Goal: Information Seeking & Learning: Understand process/instructions

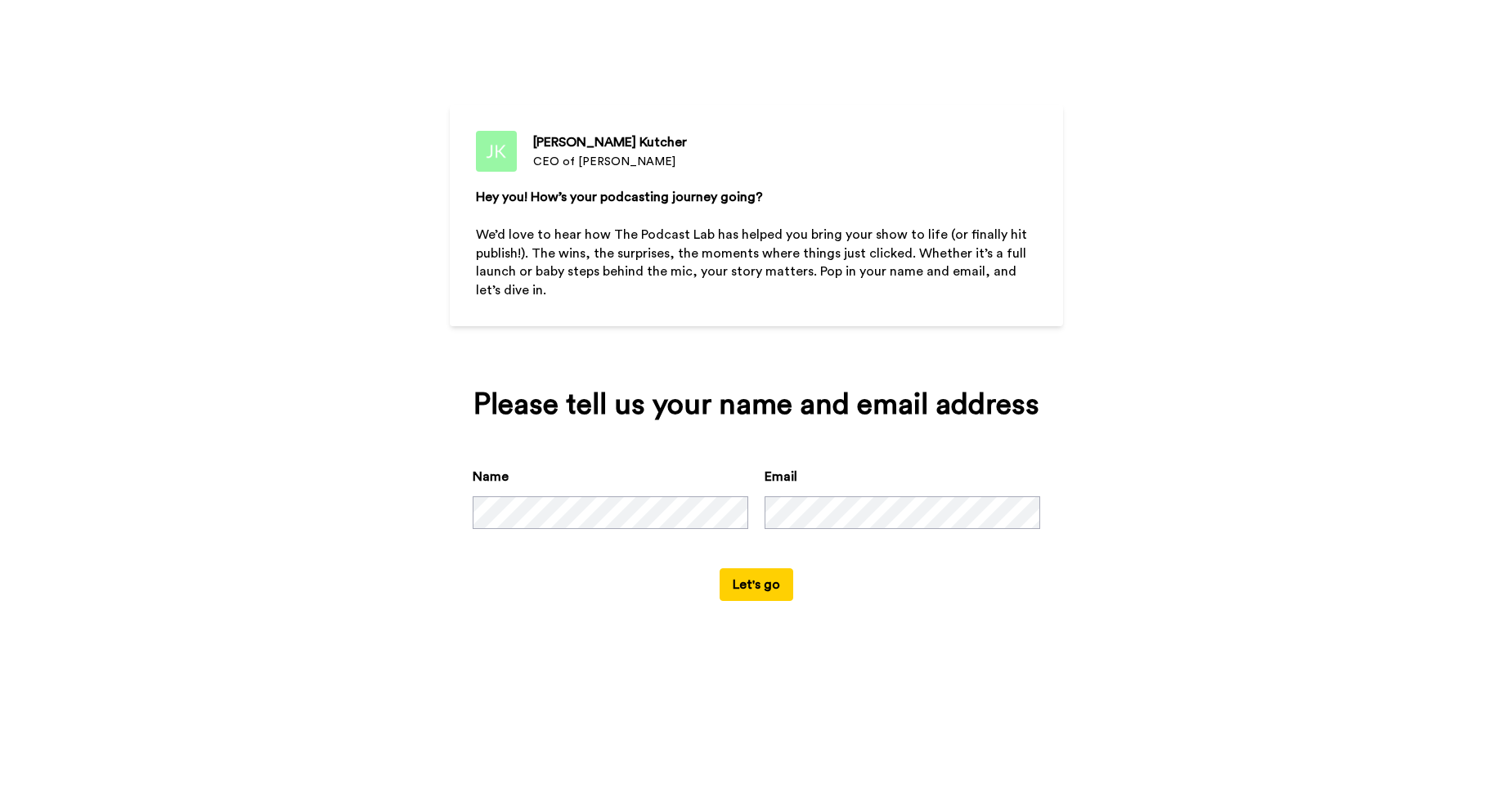
click at [779, 582] on button "Let's go" at bounding box center [756, 584] width 74 height 33
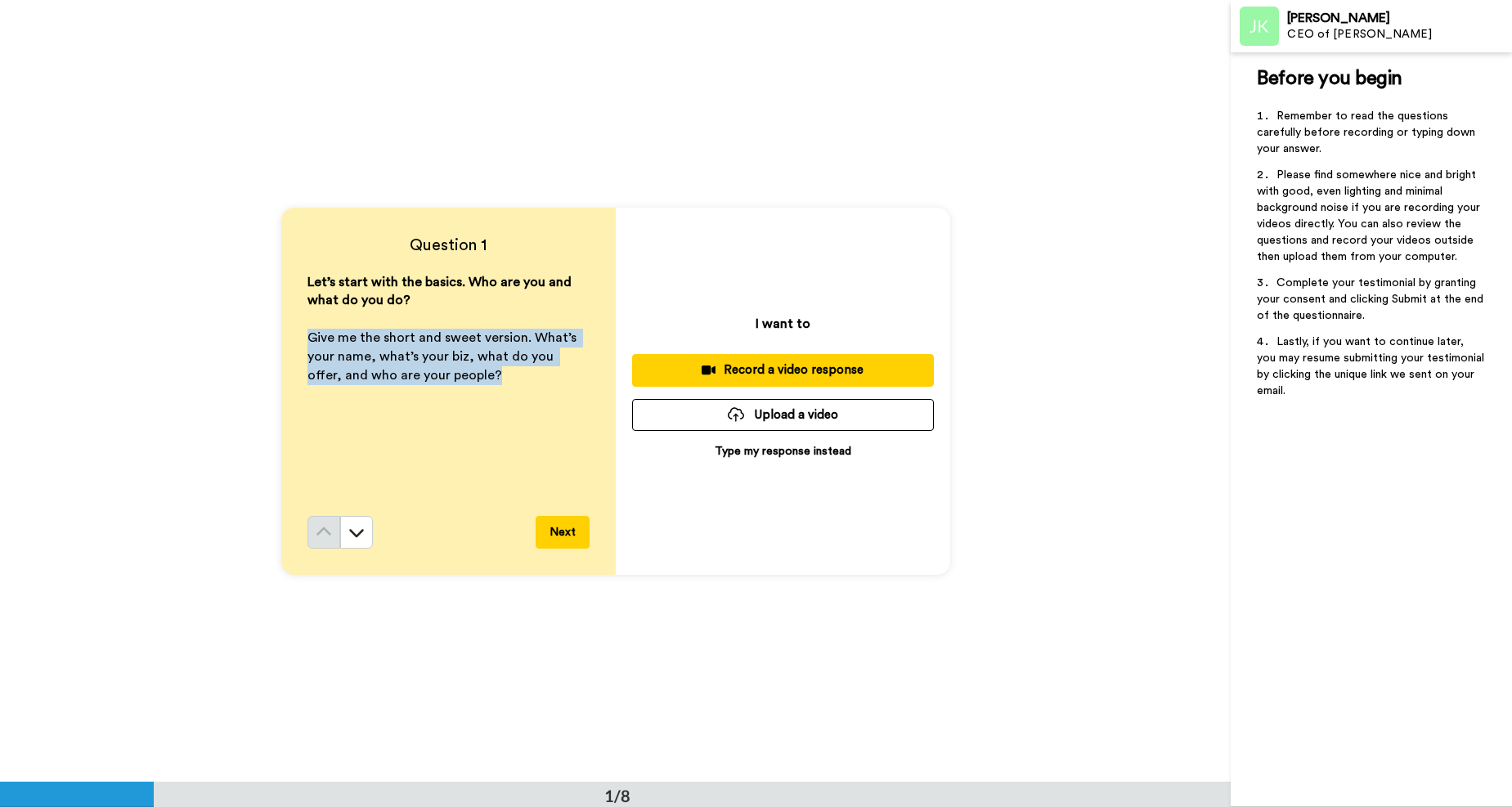
drag, startPoint x: 458, startPoint y: 378, endPoint x: 299, endPoint y: 341, distance: 163.2
click at [299, 341] on div "Question 1 Let’s start with the basics. Who are you and what do you do? ﻿ Give …" at bounding box center [449, 390] width 334 height 367
drag, startPoint x: 459, startPoint y: 282, endPoint x: 459, endPoint y: 374, distance: 92.0
click at [459, 374] on div "Let’s start with the basics. Who are you and what do you do? ﻿ Give me the shor…" at bounding box center [449, 394] width 282 height 243
copy div "Who are you and what do you do? ﻿ Give me the short and sweet version. What’s y…"
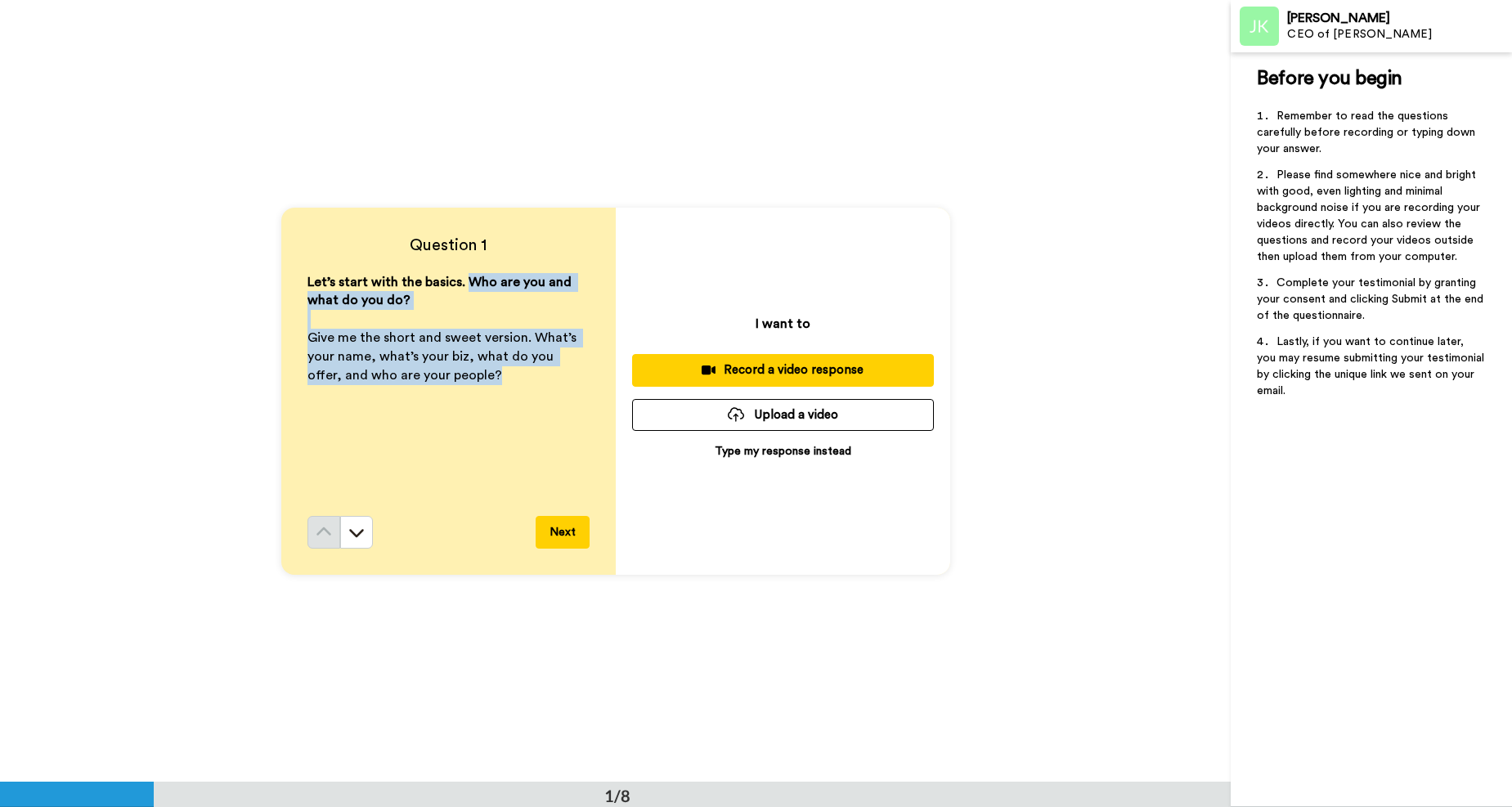
click at [407, 380] on span "Give me the short and sweet version. What’s your name, what’s your biz, what do…" at bounding box center [444, 357] width 273 height 51
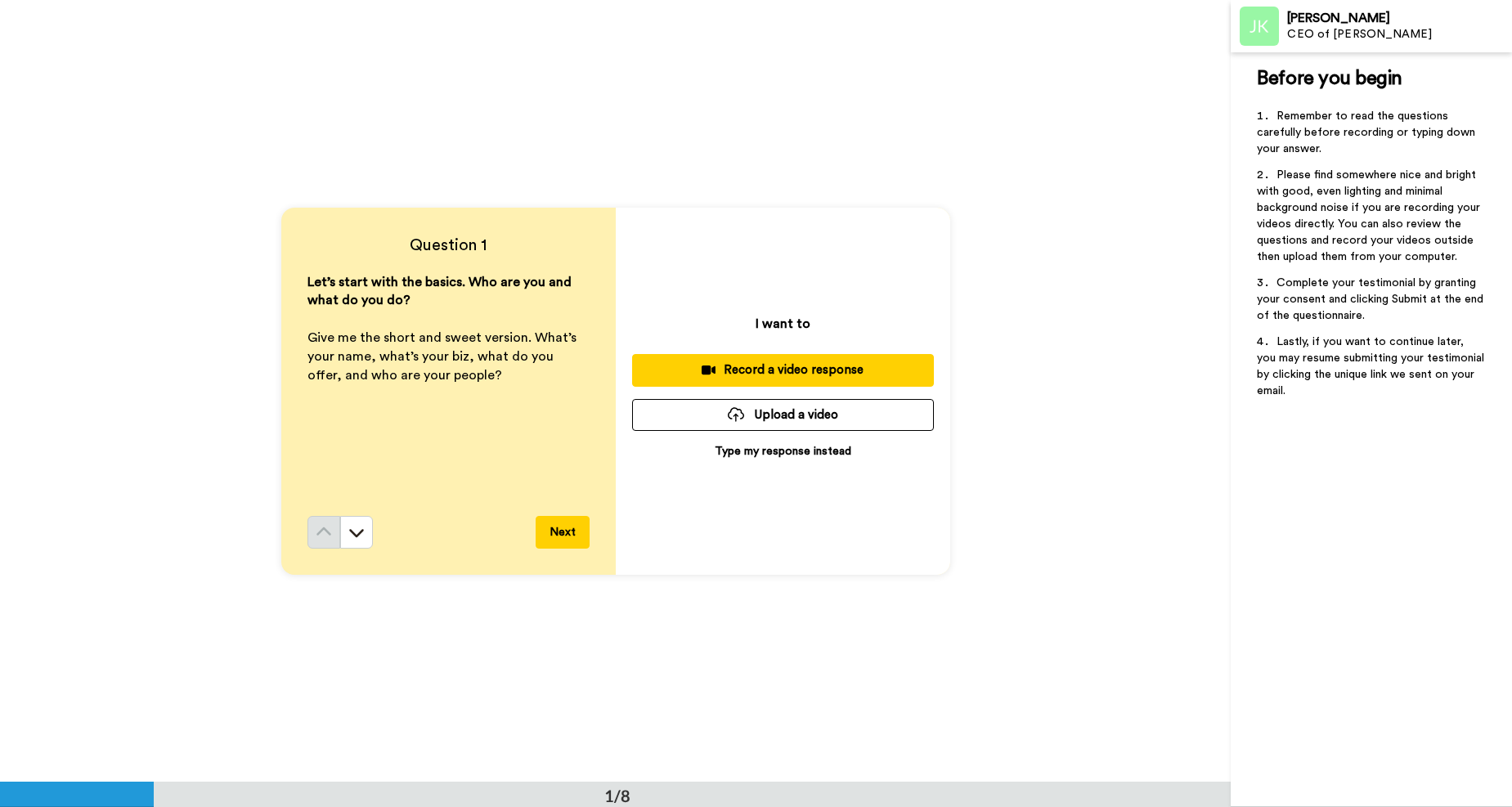
click at [476, 377] on p "Give me the short and sweet version. What’s your name, what’s your biz, what do…" at bounding box center [449, 357] width 282 height 56
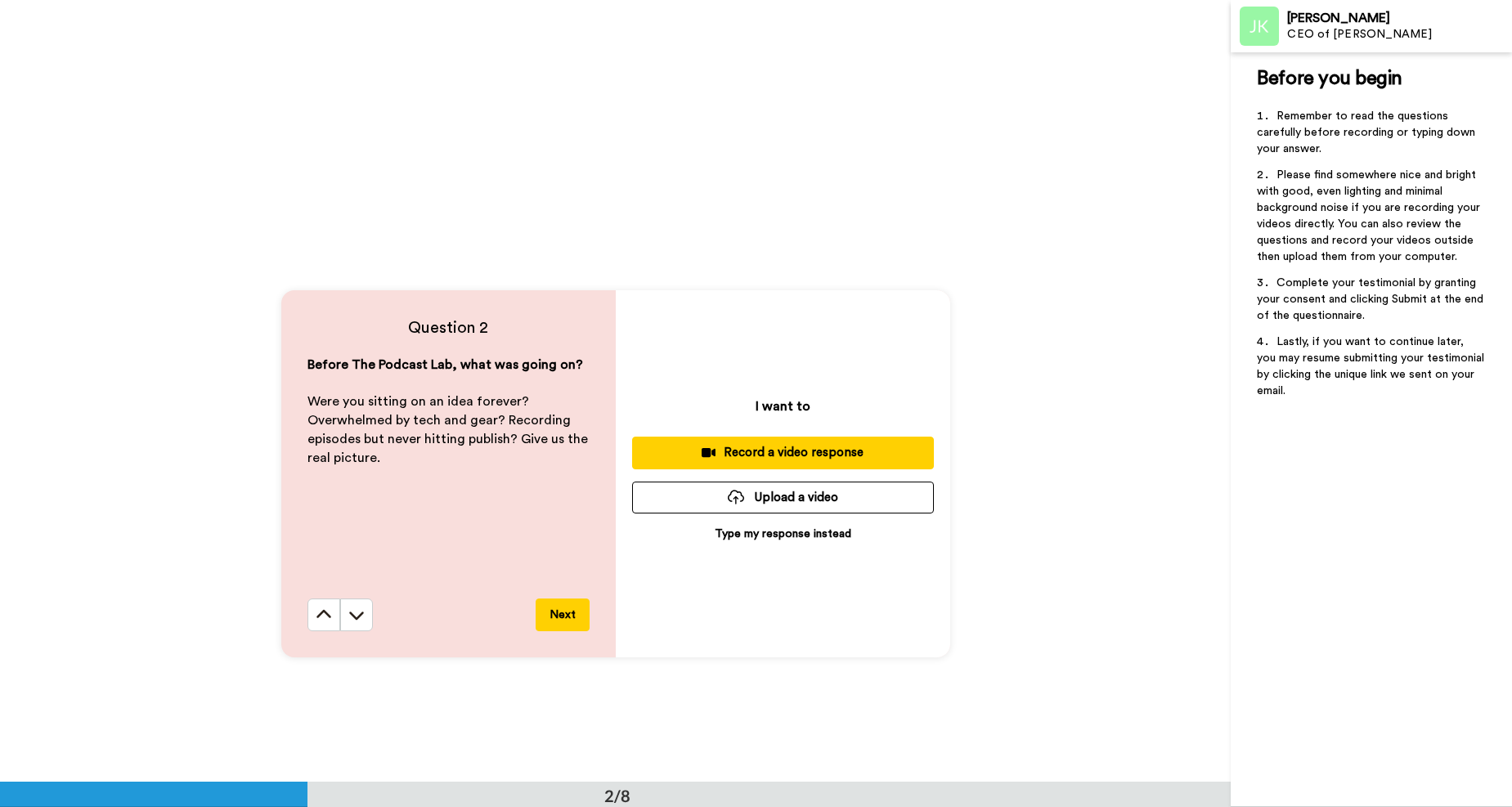
scroll to position [715, 0]
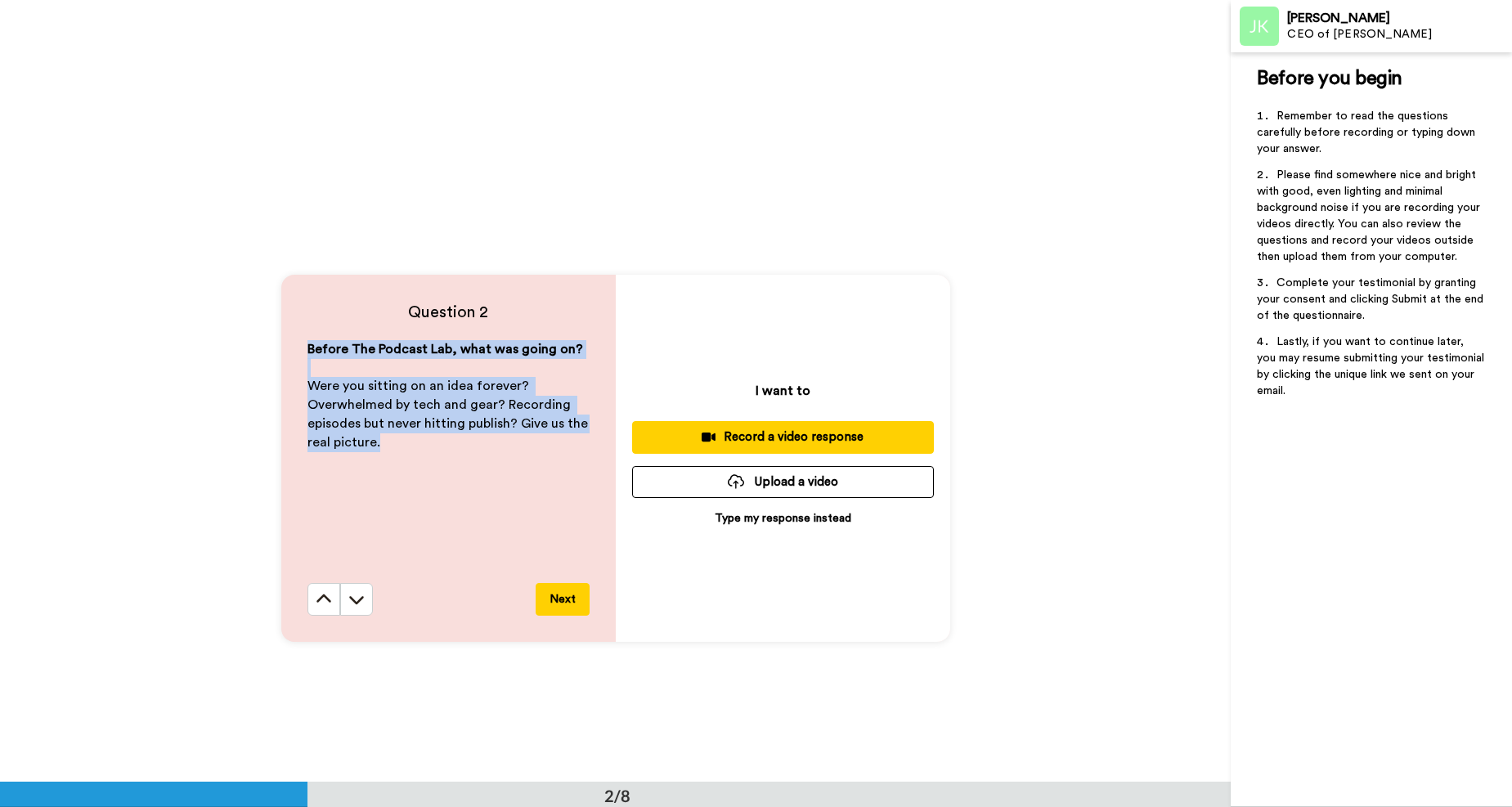
drag, startPoint x: 302, startPoint y: 349, endPoint x: 390, endPoint y: 447, distance: 131.7
click at [390, 447] on div "Question 2 Before The Podcast Lab, what was going on? ﻿ Were you sitting on an …" at bounding box center [449, 457] width 334 height 367
copy div "Before The Podcast Lab, what was going on? ﻿ Were you sitting on an idea foreve…"
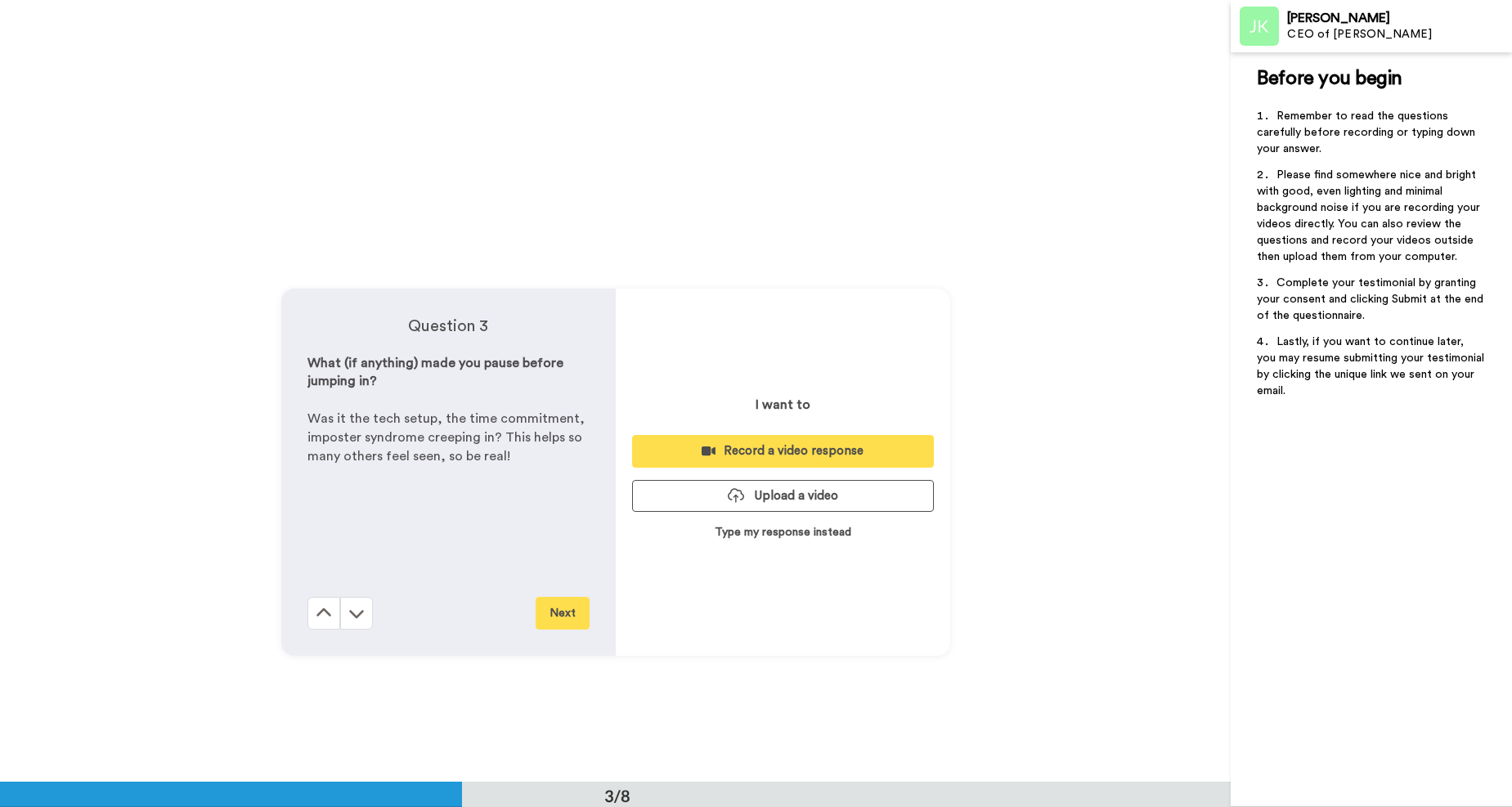
scroll to position [1679, 0]
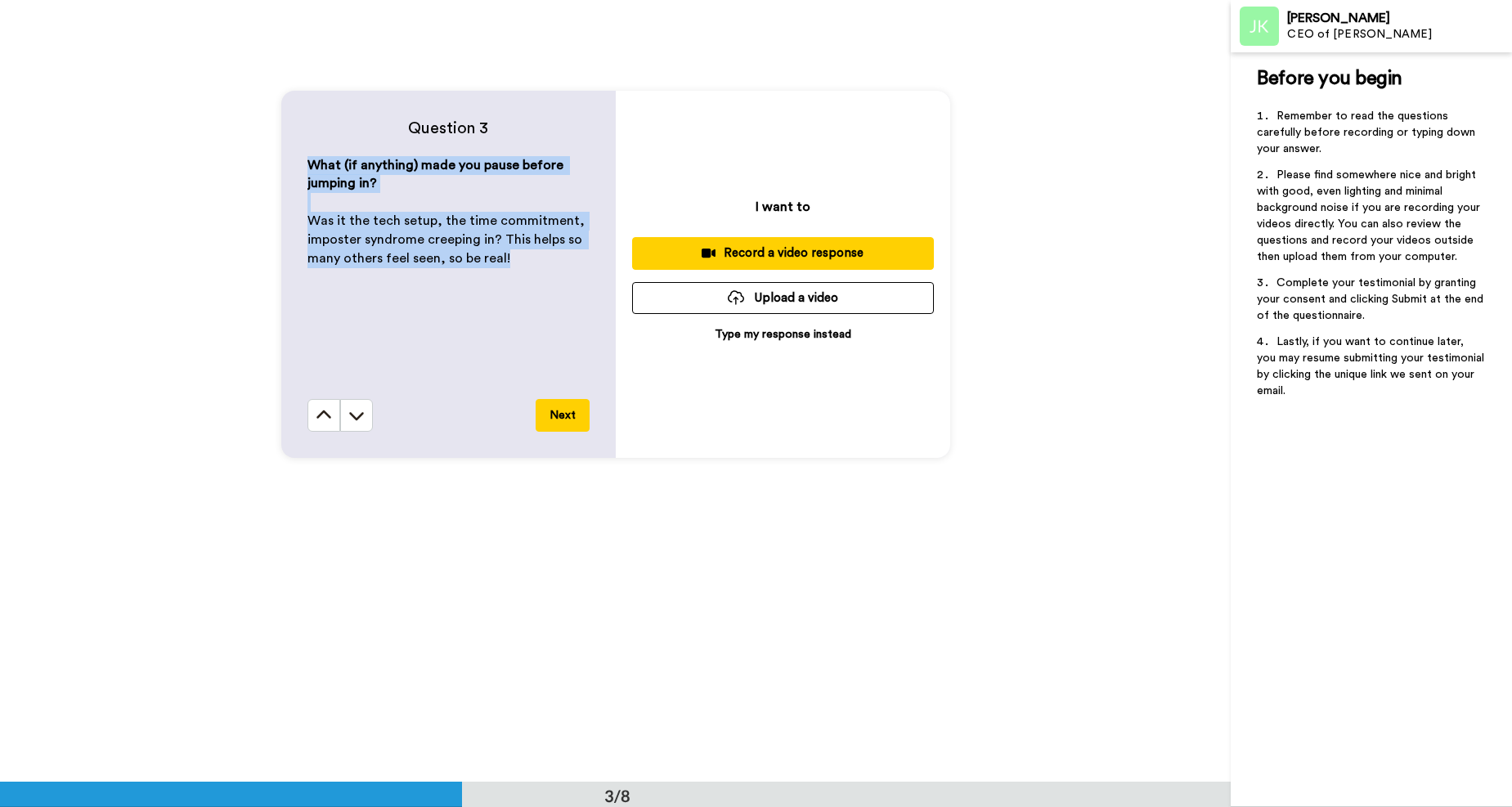
drag, startPoint x: 305, startPoint y: 169, endPoint x: 508, endPoint y: 265, distance: 224.6
click at [508, 265] on div "What (if anything) made you pause before jumping in? ﻿ Was it the tech setup, t…" at bounding box center [449, 278] width 282 height 243
copy div "What (if anything) made you pause before jumping in? ﻿ Was it the tech setup, t…"
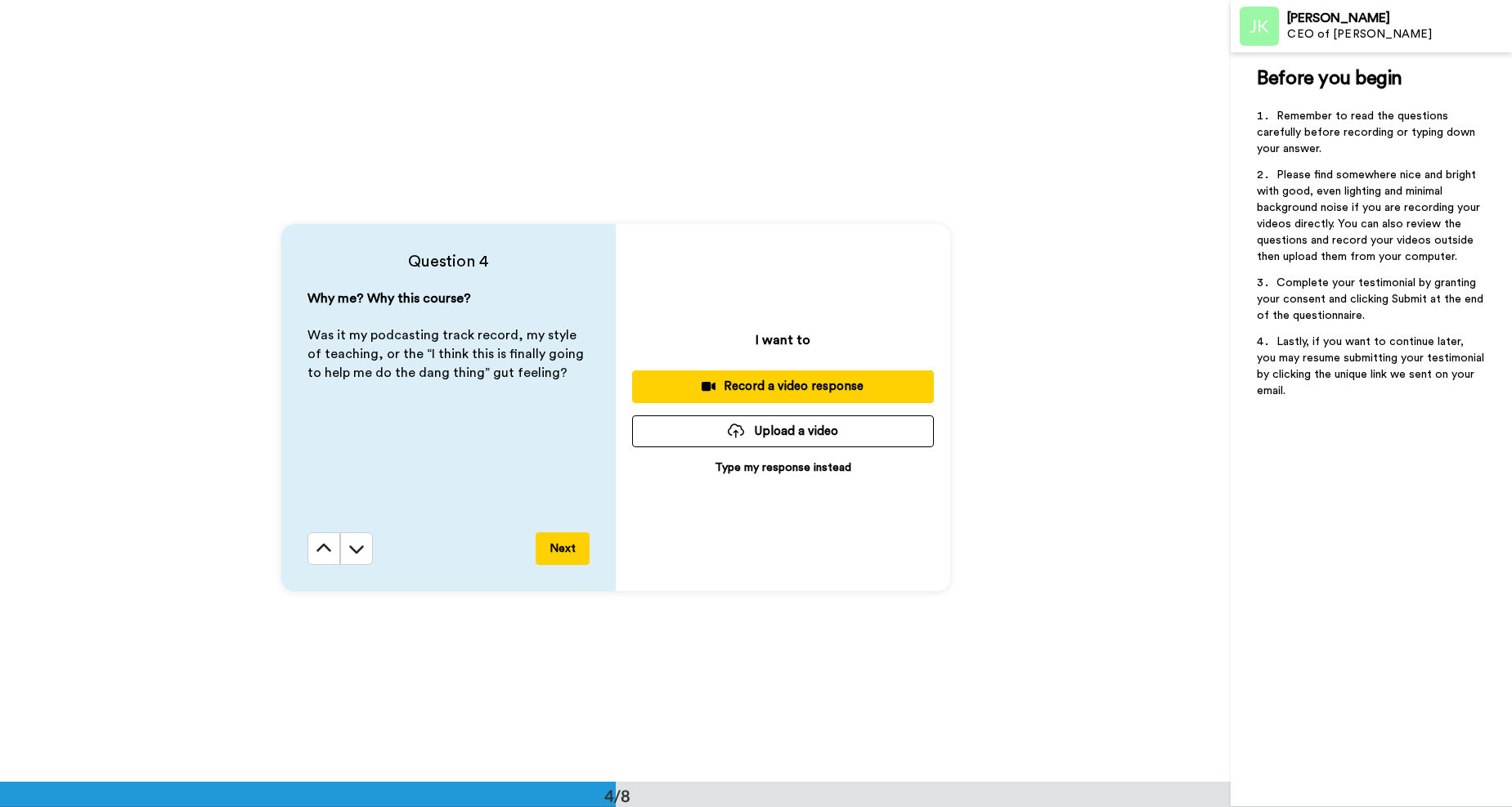
scroll to position [2364, 0]
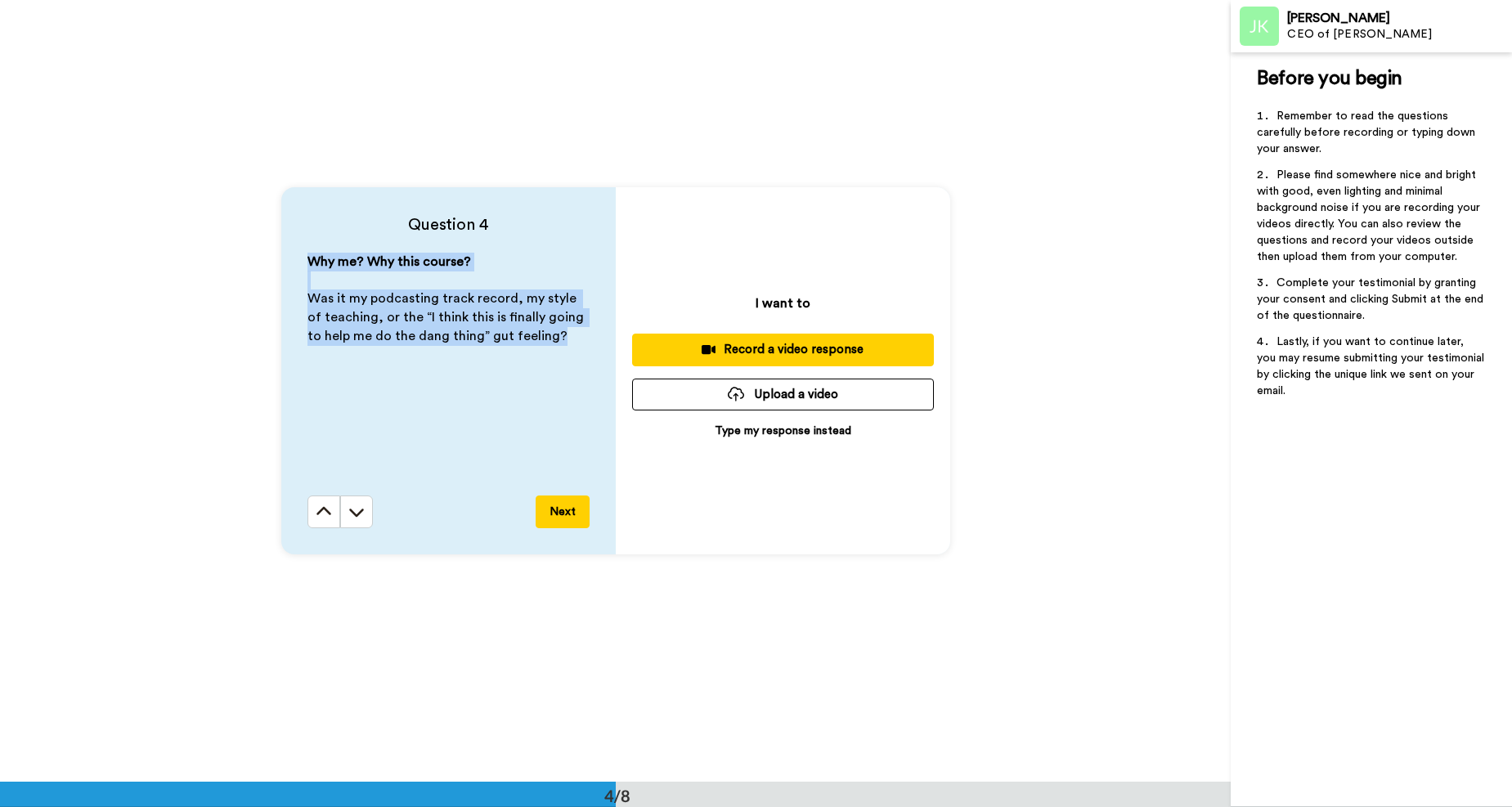
drag, startPoint x: 303, startPoint y: 261, endPoint x: 561, endPoint y: 349, distance: 272.6
click at [561, 349] on div "Why me? Why this course? ﻿ Was it my podcasting track record, my style of teach…" at bounding box center [449, 374] width 282 height 243
copy div "Why me? Why this course? ﻿ Was it my podcasting track record, my style of teach…"
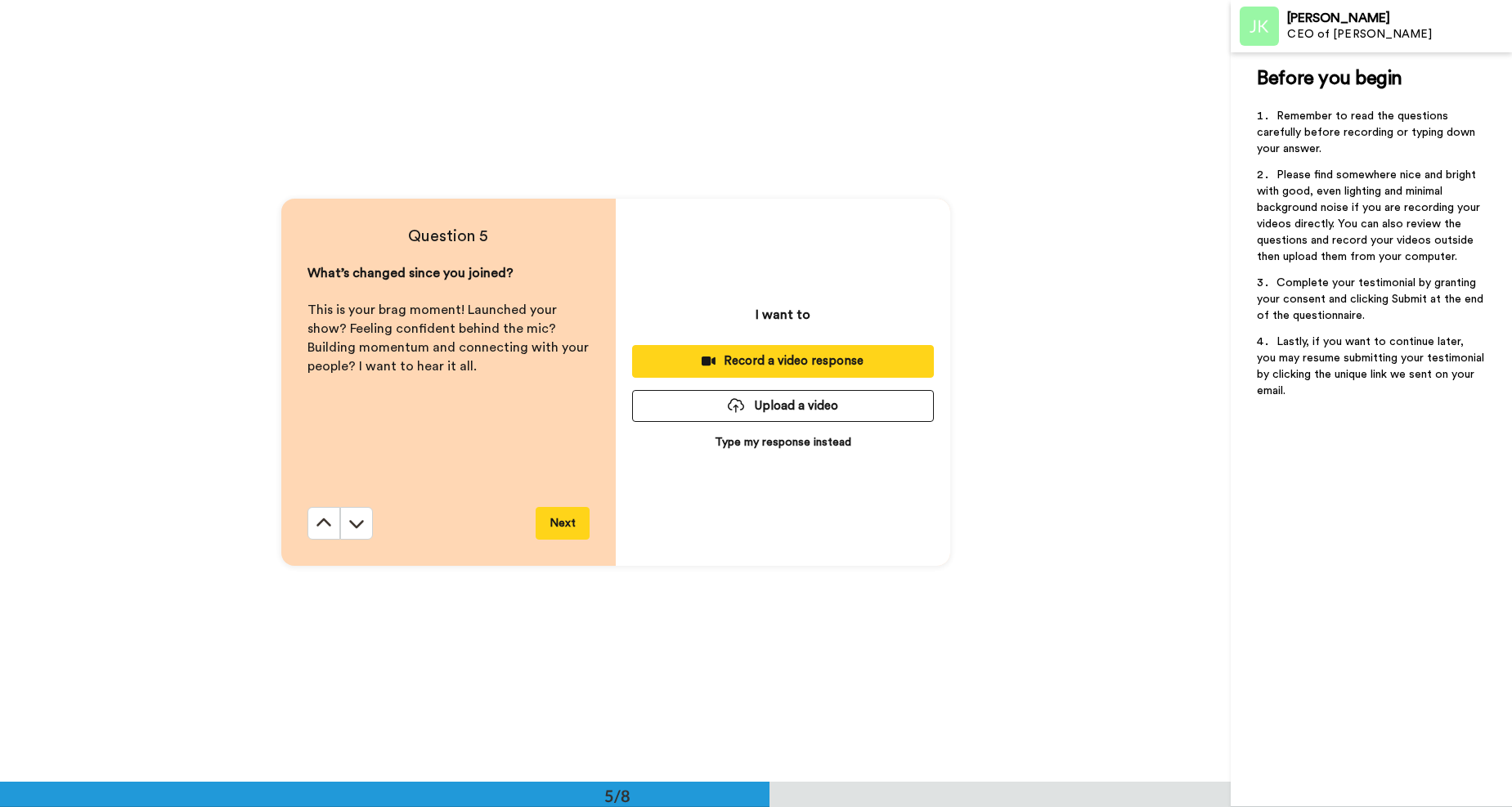
scroll to position [3148, 0]
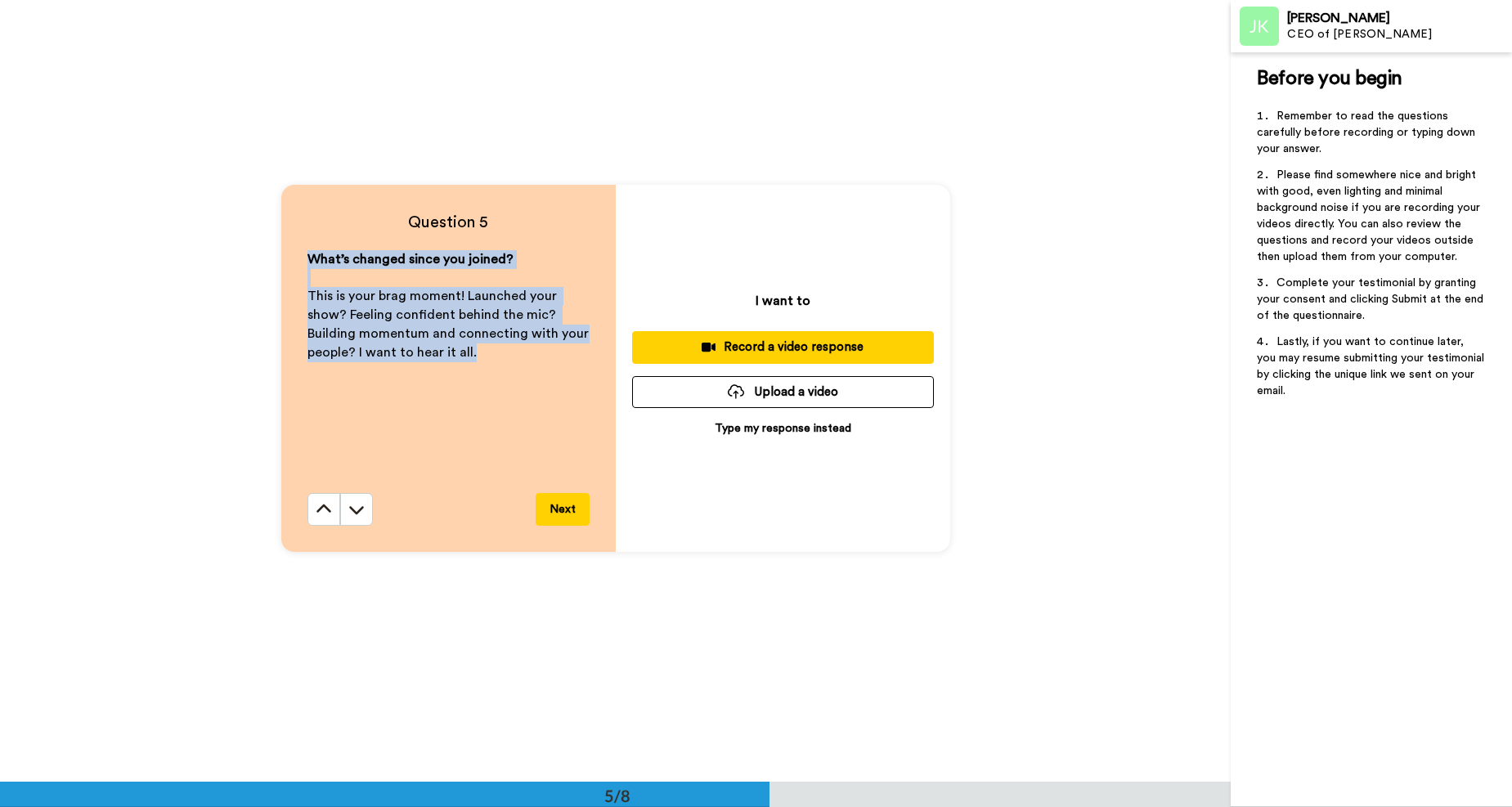
drag, startPoint x: 306, startPoint y: 261, endPoint x: 490, endPoint y: 352, distance: 205.3
click at [490, 352] on div "What’s changed since you joined? ﻿ This is your brag moment! Launched your show…" at bounding box center [449, 371] width 282 height 243
copy div "What’s changed since you joined? ﻿ This is your brag moment! Launched your show…"
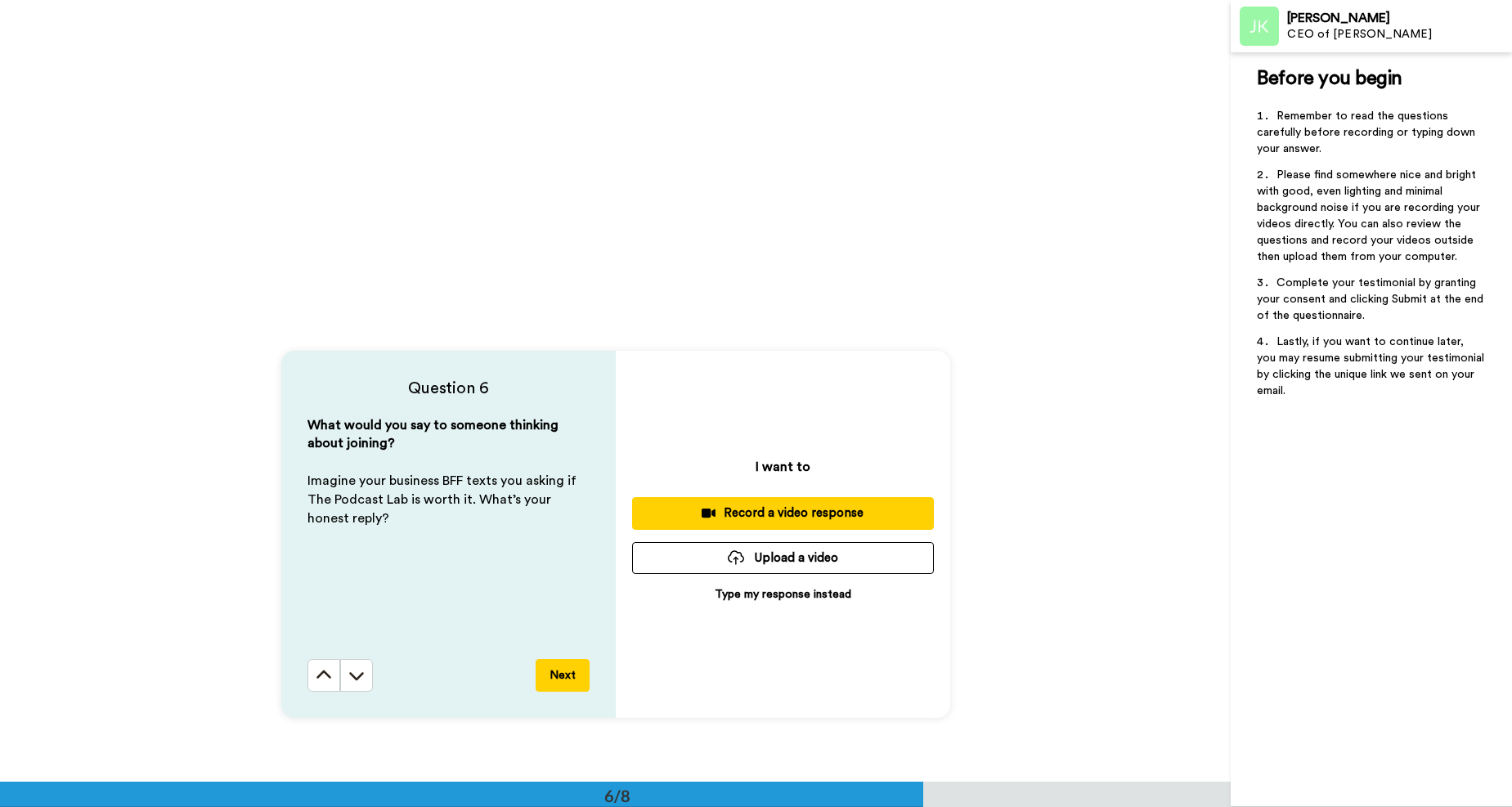
scroll to position [3846, 0]
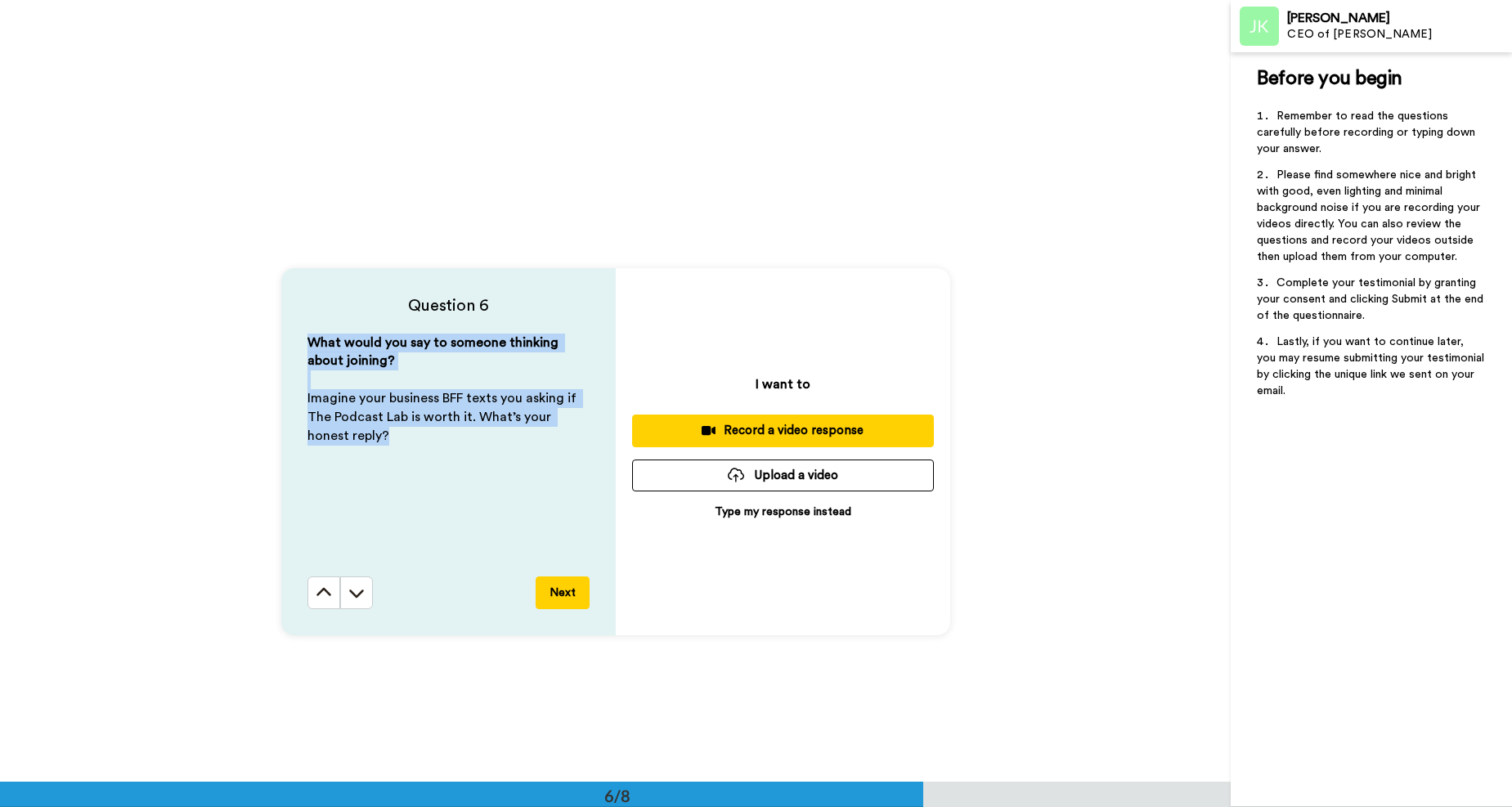
drag, startPoint x: 303, startPoint y: 344, endPoint x: 370, endPoint y: 436, distance: 113.8
click at [370, 436] on div "What would you say to someone thinking about joining? ﻿ Imagine your business B…" at bounding box center [449, 454] width 282 height 243
copy div "What would you say to someone thinking about joining? ﻿ Imagine your business B…"
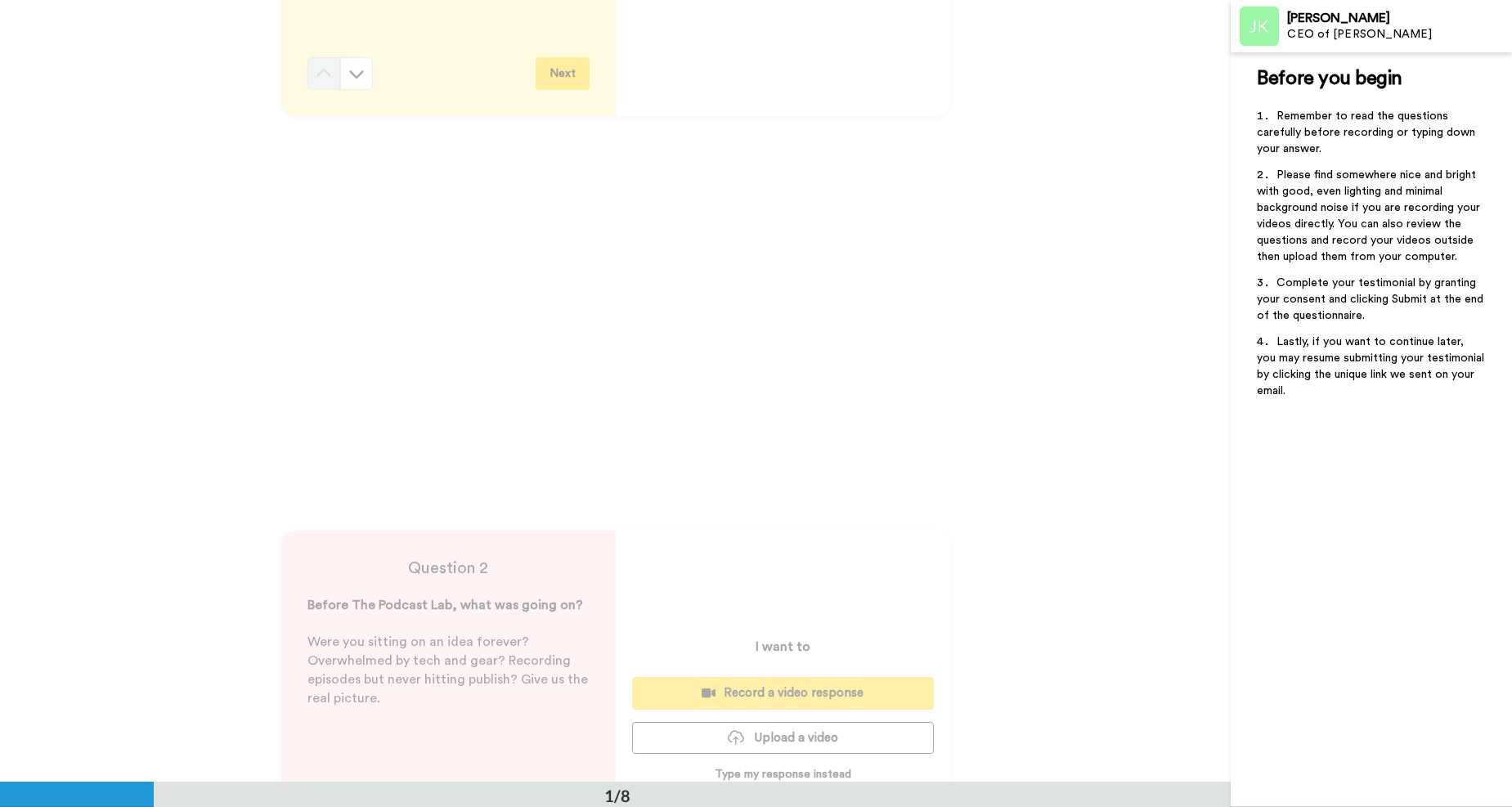
scroll to position [0, 0]
